Goal: Task Accomplishment & Management: Manage account settings

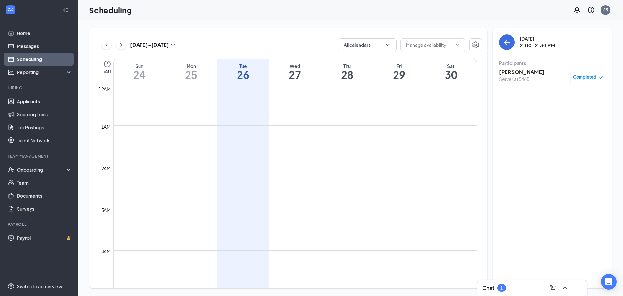
scroll to position [518, 0]
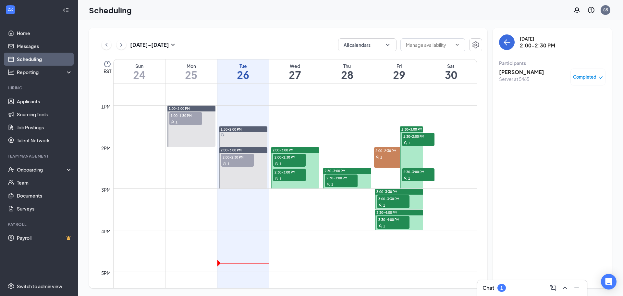
click at [244, 162] on div "1" at bounding box center [237, 163] width 32 height 6
click at [290, 158] on span "2:00-2:30 PM" at bounding box center [289, 156] width 32 height 6
click at [296, 177] on div "1" at bounding box center [289, 178] width 32 height 6
click at [284, 150] on span "2:00-3:00 PM" at bounding box center [283, 150] width 21 height 5
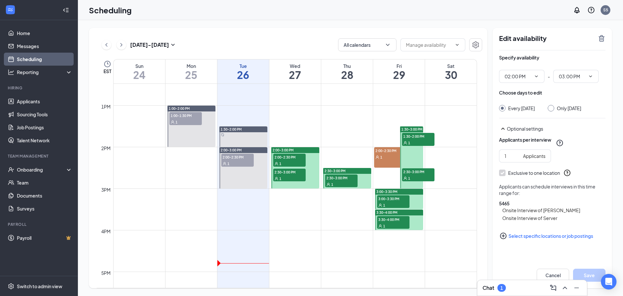
click at [346, 171] on span "2:30-3:00 PM" at bounding box center [334, 170] width 21 height 5
click at [345, 178] on span "2:30-3:00 PM" at bounding box center [341, 177] width 32 height 6
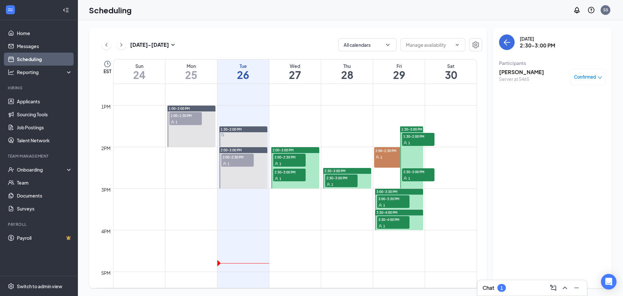
click at [240, 140] on div at bounding box center [243, 136] width 48 height 20
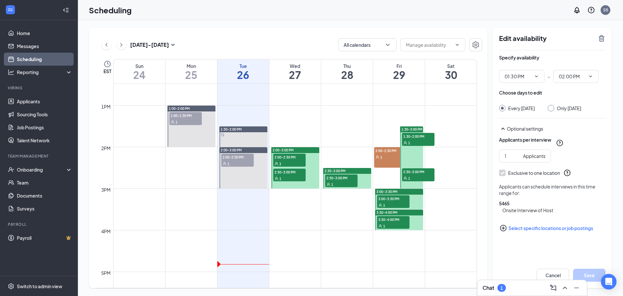
type input "01:30 PM"
type input "02:00 PM"
click at [238, 162] on div "1" at bounding box center [237, 163] width 32 height 6
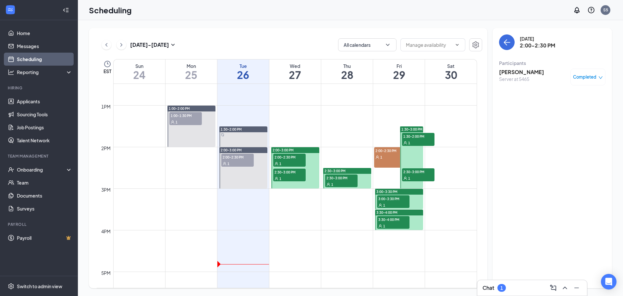
click at [183, 117] on span "1:00-1:30 PM" at bounding box center [185, 115] width 32 height 6
click at [395, 199] on span "3:00-3:30 PM" at bounding box center [393, 198] width 32 height 6
click at [396, 222] on div "1" at bounding box center [393, 225] width 32 height 6
click at [388, 159] on div "1" at bounding box center [390, 156] width 32 height 6
click at [414, 142] on div "1" at bounding box center [418, 142] width 32 height 6
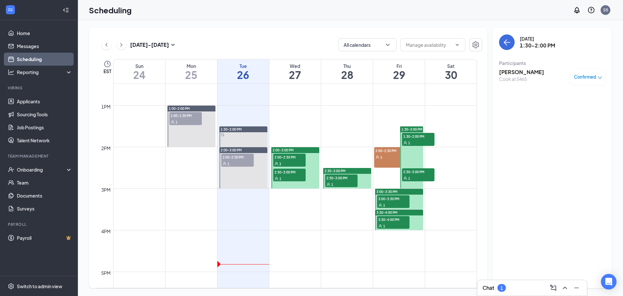
click at [419, 173] on span "2:30-3:00 PM" at bounding box center [418, 171] width 32 height 6
click at [397, 205] on div "1" at bounding box center [393, 204] width 32 height 6
click at [397, 223] on div "1" at bounding box center [393, 225] width 32 height 6
click at [417, 128] on span "1:30-3:00 PM" at bounding box center [411, 129] width 21 height 5
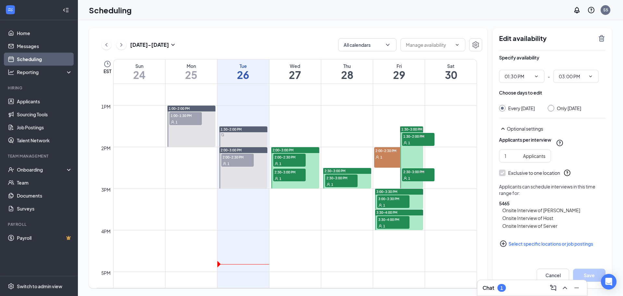
click at [176, 123] on span "1" at bounding box center [177, 122] width 2 height 5
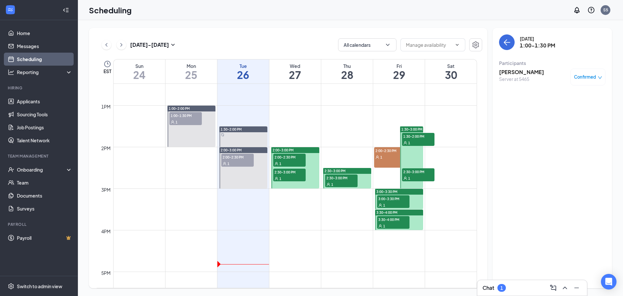
click at [237, 144] on div at bounding box center [243, 136] width 48 height 20
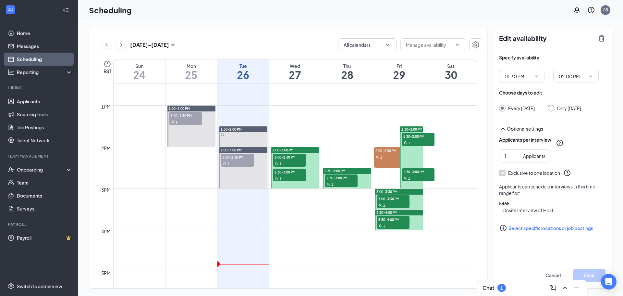
click at [226, 161] on div "1" at bounding box center [237, 163] width 32 height 6
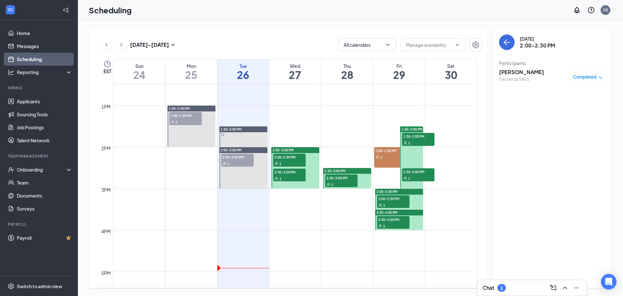
click at [499, 288] on div "1" at bounding box center [501, 288] width 8 height 8
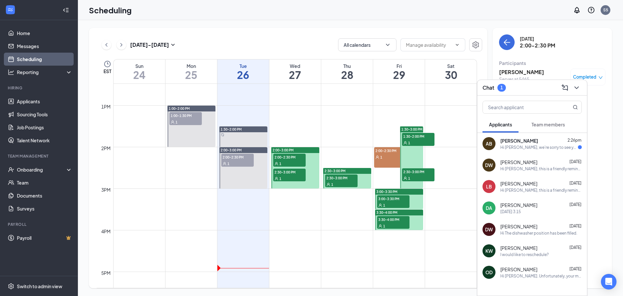
click at [511, 148] on div "Hi [PERSON_NAME], we’re sorry to see you go! Your meeting with IHOP for Server …" at bounding box center [539, 147] width 78 height 6
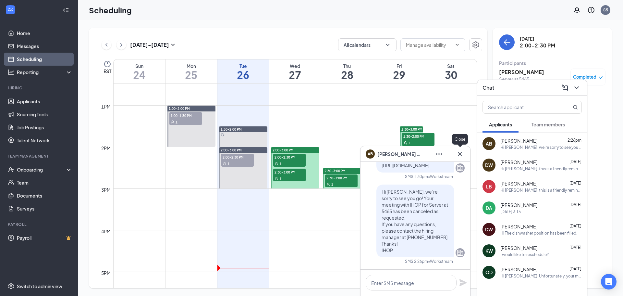
click at [460, 152] on icon "Cross" at bounding box center [460, 154] width 8 height 8
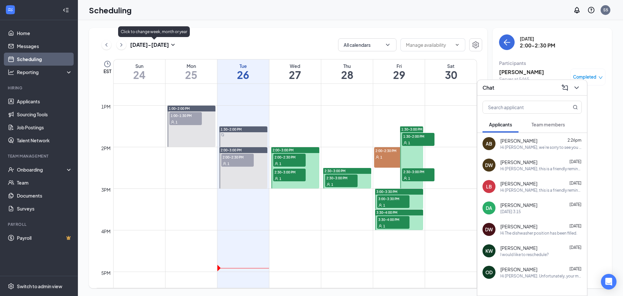
click at [171, 45] on icon "SmallChevronDown" at bounding box center [173, 45] width 8 height 8
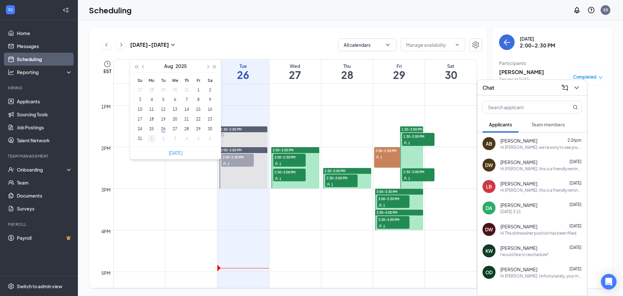
type input "[DATE]"
click at [149, 139] on div "1" at bounding box center [152, 139] width 8 height 8
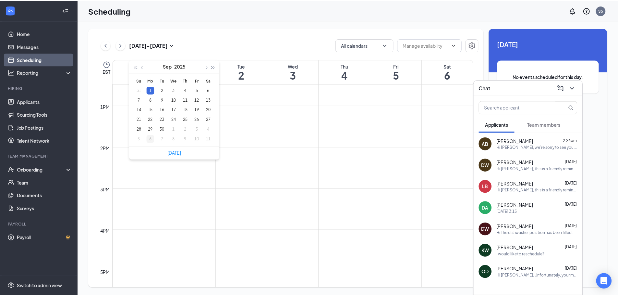
scroll to position [319, 0]
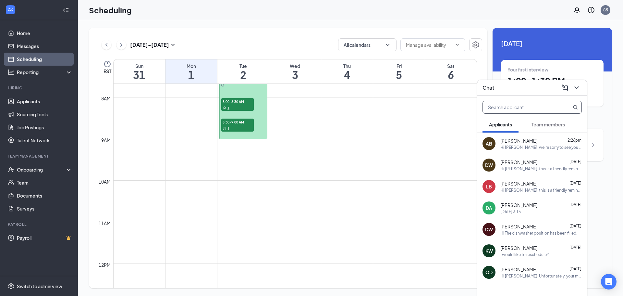
click at [531, 108] on input "text" at bounding box center [521, 107] width 77 height 12
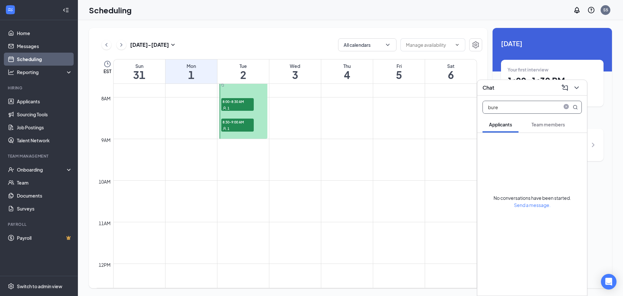
drag, startPoint x: 531, startPoint y: 108, endPoint x: 367, endPoint y: 137, distance: 166.7
click at [367, 137] on div "Chat bure Applicants Team members No conversations have been started. Send a me…" at bounding box center [350, 157] width 545 height 275
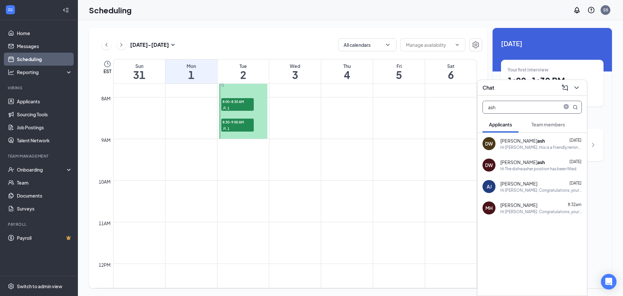
type input "ash"
click at [359, 25] on div "[DATE] - [DATE] All calendars EST Sun 31 Mon 1 Tue 2 Wed 3 Thu 4 Fri 5 Sat 6 12…" at bounding box center [350, 157] width 545 height 275
click at [575, 87] on icon "ChevronDown" at bounding box center [576, 87] width 4 height 3
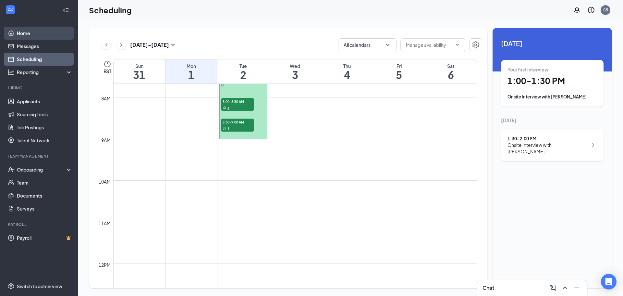
click at [36, 31] on link "Home" at bounding box center [44, 33] width 55 height 13
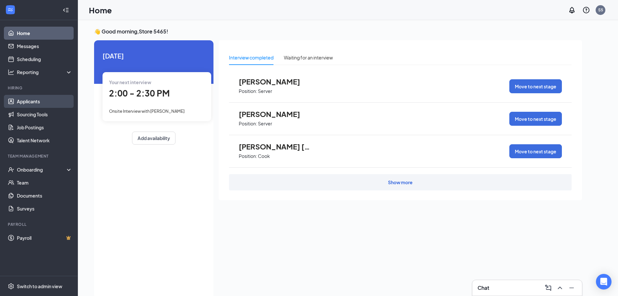
click at [39, 100] on link "Applicants" at bounding box center [44, 101] width 55 height 13
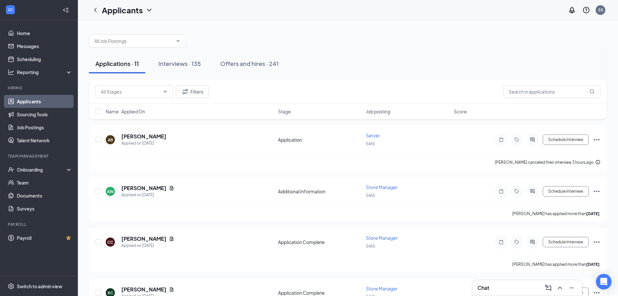
click at [246, 30] on div at bounding box center [348, 37] width 518 height 19
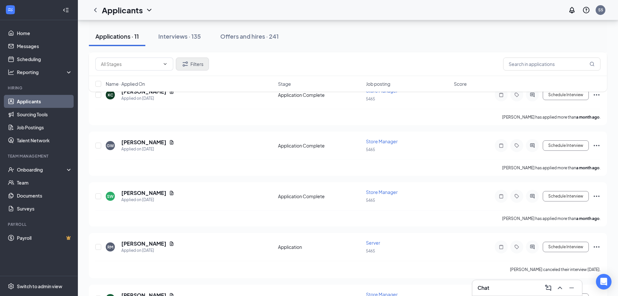
scroll to position [197, 0]
click at [413, 36] on div "Applications · 11 Interviews · 135 Offers and hires · 241" at bounding box center [348, 36] width 518 height 19
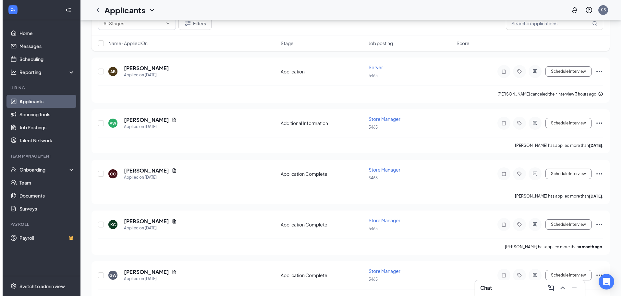
scroll to position [0, 0]
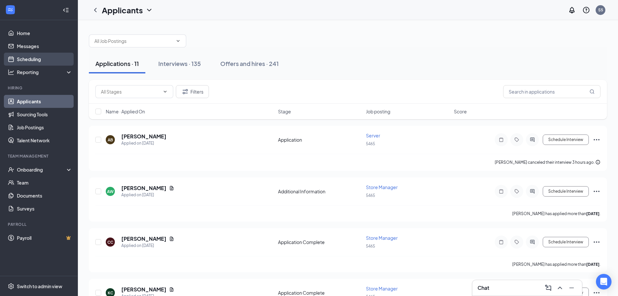
click at [19, 57] on link "Scheduling" at bounding box center [44, 59] width 55 height 13
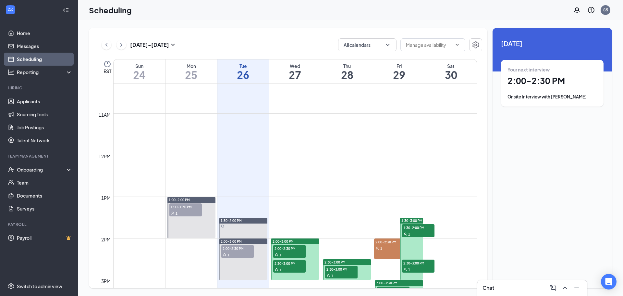
scroll to position [449, 0]
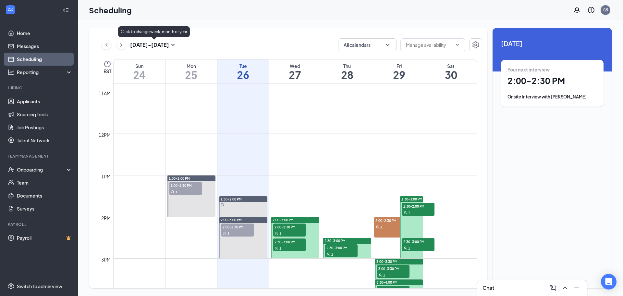
click at [172, 45] on icon "SmallChevronDown" at bounding box center [173, 45] width 8 height 8
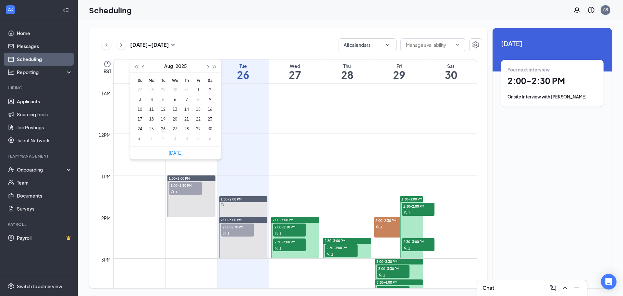
type input "[DATE]"
click at [176, 31] on div "[DATE] - [DATE] All calendars EST Sun 24 Mon 25 Tue 26 Wed 27 Thu 28 Fri 29 Sat…" at bounding box center [288, 158] width 398 height 260
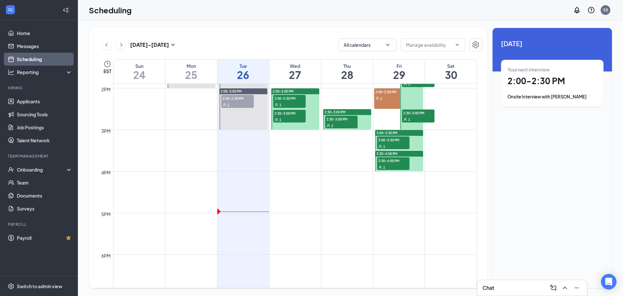
scroll to position [566, 0]
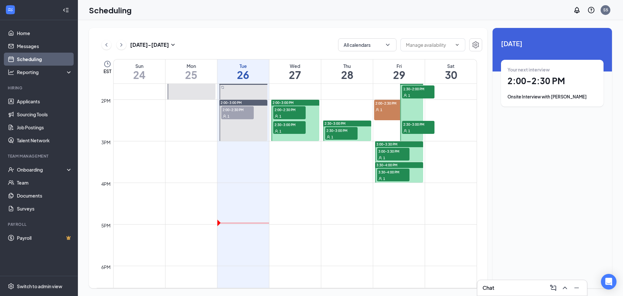
click at [415, 89] on span "1:30-2:00 PM" at bounding box center [418, 88] width 32 height 6
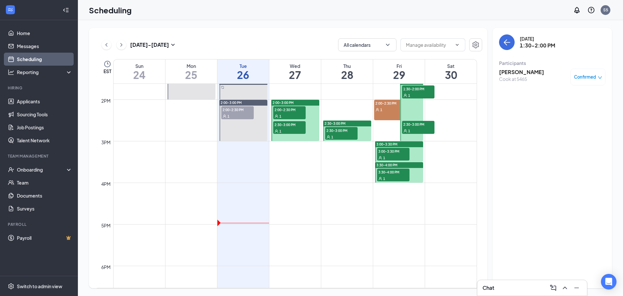
click at [413, 95] on div "1" at bounding box center [418, 95] width 32 height 6
click at [586, 76] on span "Confirmed" at bounding box center [585, 77] width 22 height 6
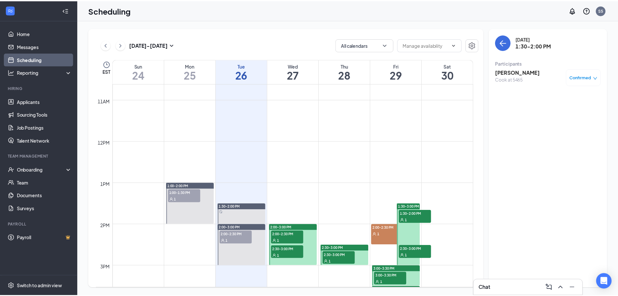
scroll to position [436, 0]
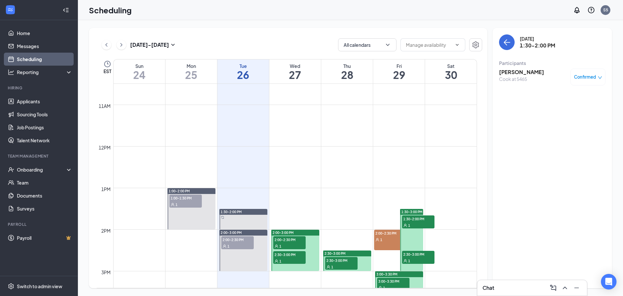
click at [413, 211] on span "1:30-3:00 PM" at bounding box center [411, 211] width 21 height 5
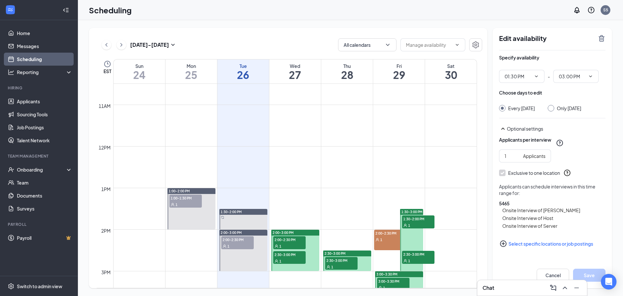
click at [411, 225] on div "1" at bounding box center [418, 225] width 32 height 6
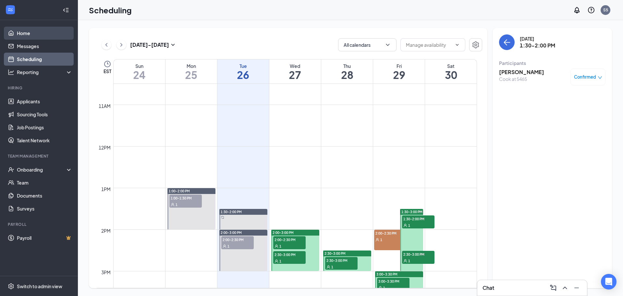
click at [29, 37] on link "Home" at bounding box center [44, 33] width 55 height 13
